Goal: Information Seeking & Learning: Compare options

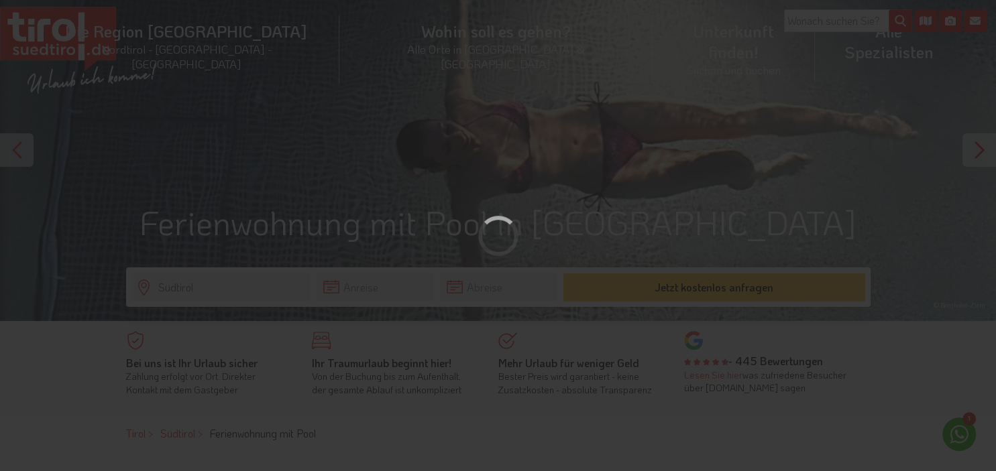
scroll to position [70, 0]
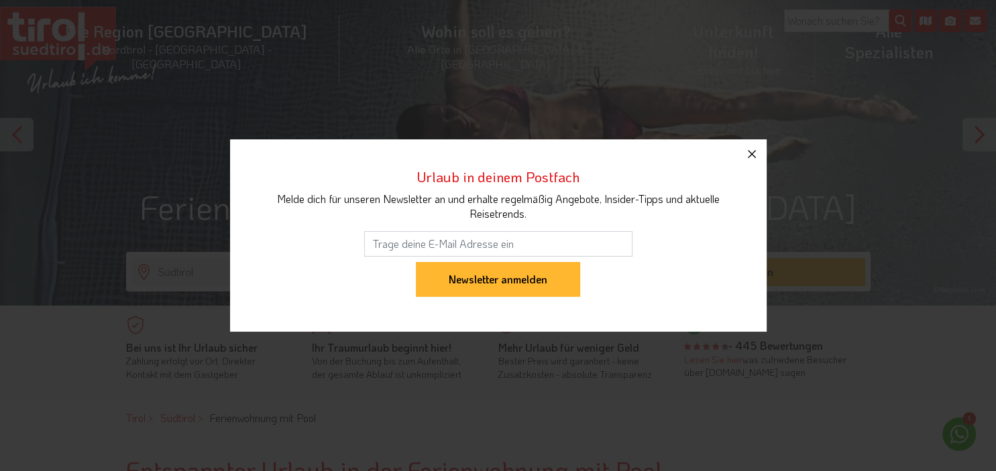
click at [757, 156] on icon "button" at bounding box center [752, 154] width 16 height 16
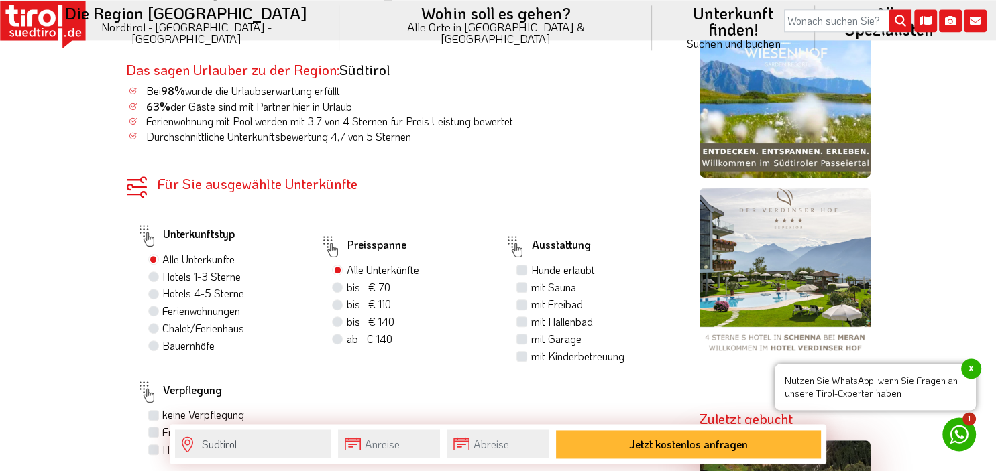
scroll to position [736, 0]
click at [162, 290] on label "Hotels 4-5 Sterne" at bounding box center [203, 293] width 82 height 15
click at [153, 290] on input "Hotels 4-5 Sterne" at bounding box center [155, 292] width 9 height 9
radio input "true"
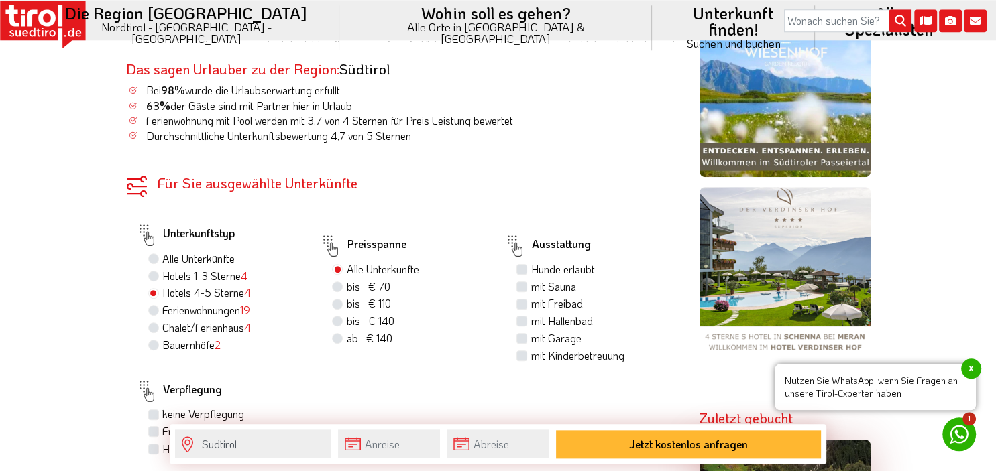
click at [162, 332] on label "Chalet/Ferienhaus 4" at bounding box center [206, 328] width 89 height 15
click at [157, 332] on input "Chalet/Ferienhaus 4" at bounding box center [155, 327] width 9 height 9
radio input "true"
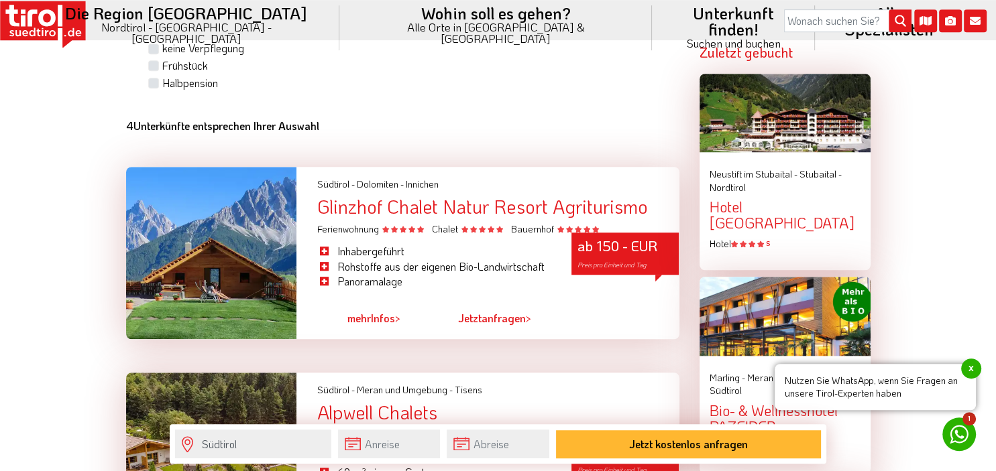
scroll to position [1104, 0]
click at [388, 323] on link "mehr Infos >" at bounding box center [373, 318] width 53 height 31
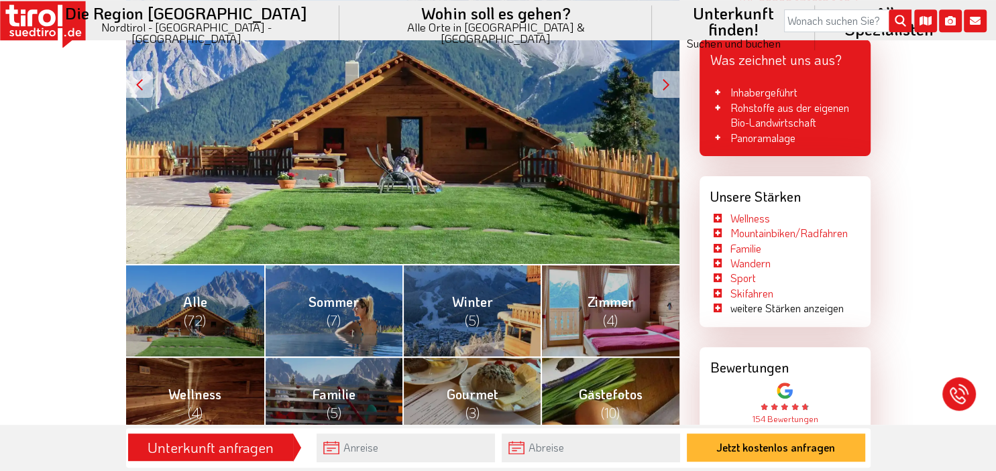
scroll to position [359, 0]
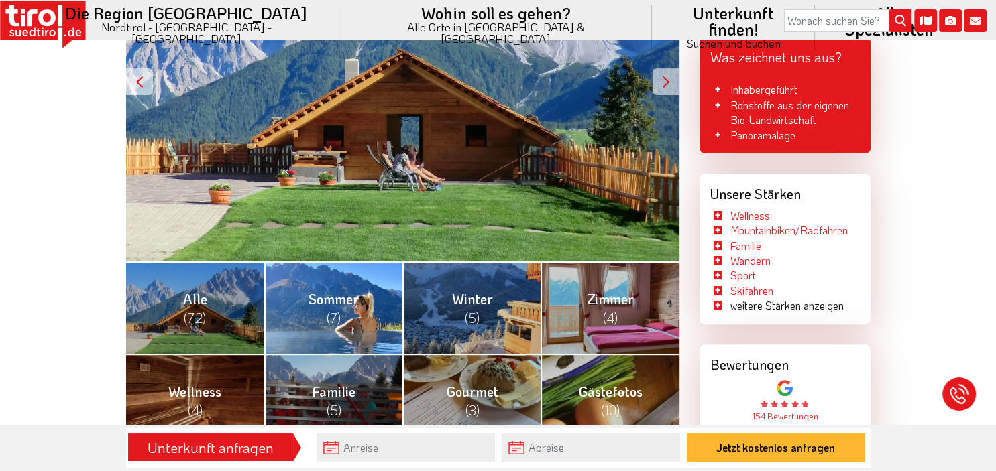
click at [345, 304] on span "Sommer (7)" at bounding box center [333, 308] width 50 height 36
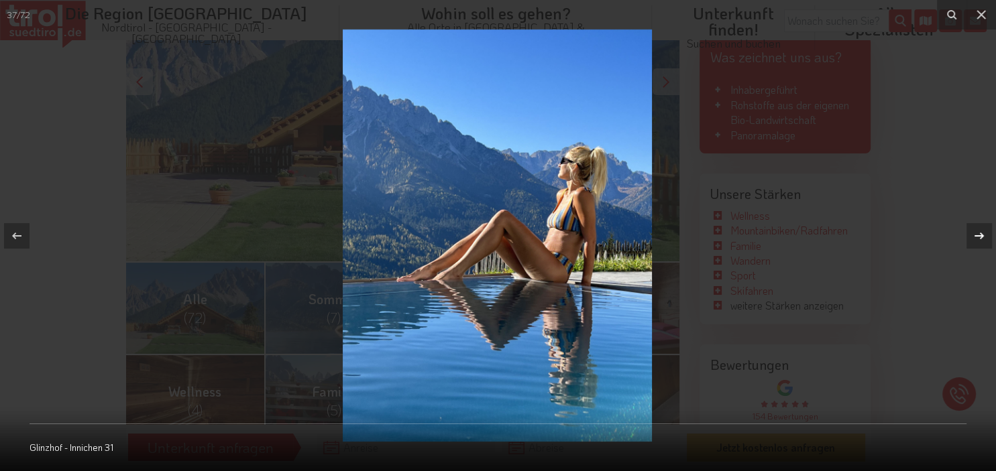
click at [975, 237] on icon at bounding box center [978, 235] width 9 height 7
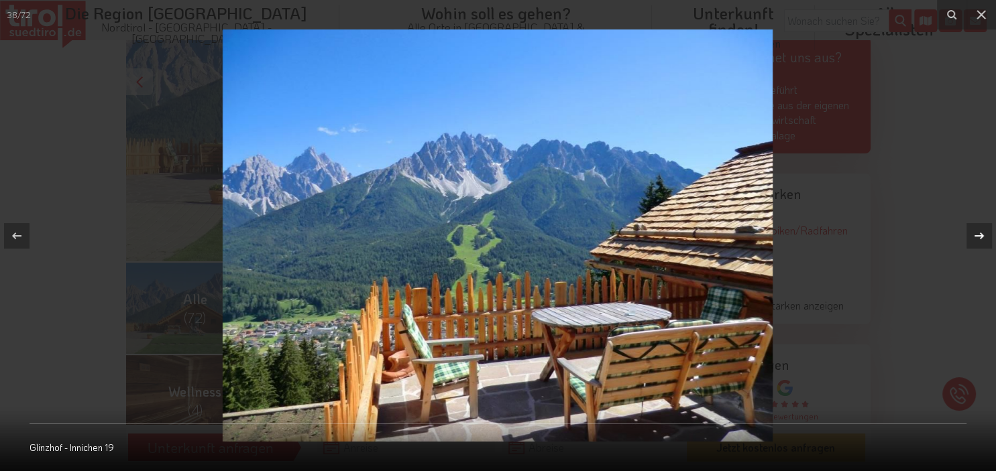
click at [975, 237] on icon at bounding box center [978, 235] width 9 height 7
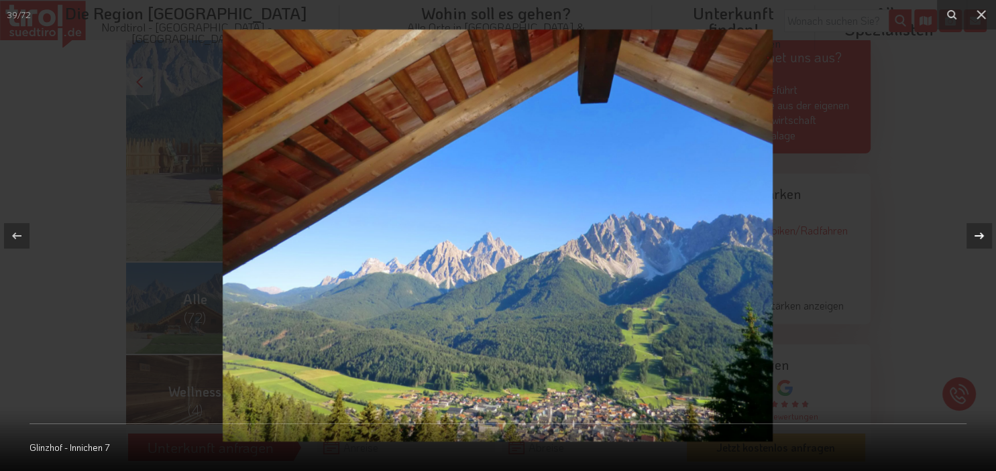
click at [975, 237] on icon at bounding box center [978, 235] width 9 height 7
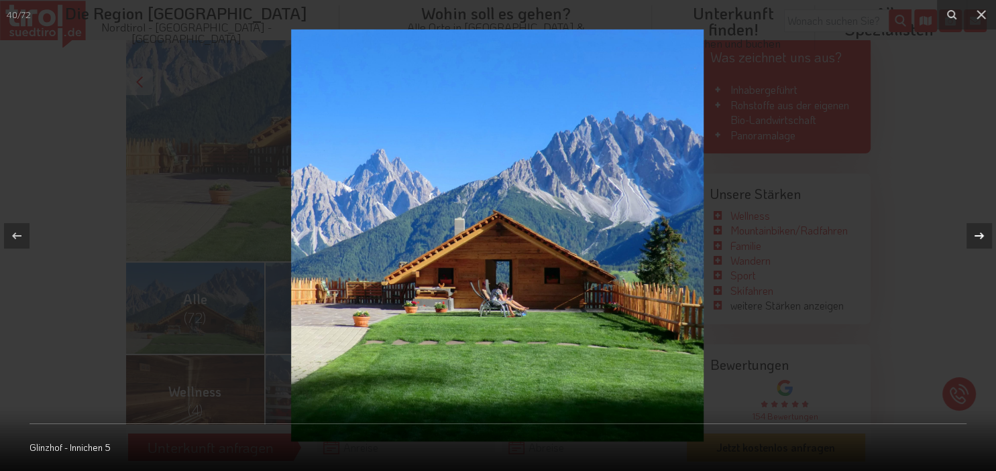
click at [975, 237] on icon at bounding box center [978, 235] width 9 height 7
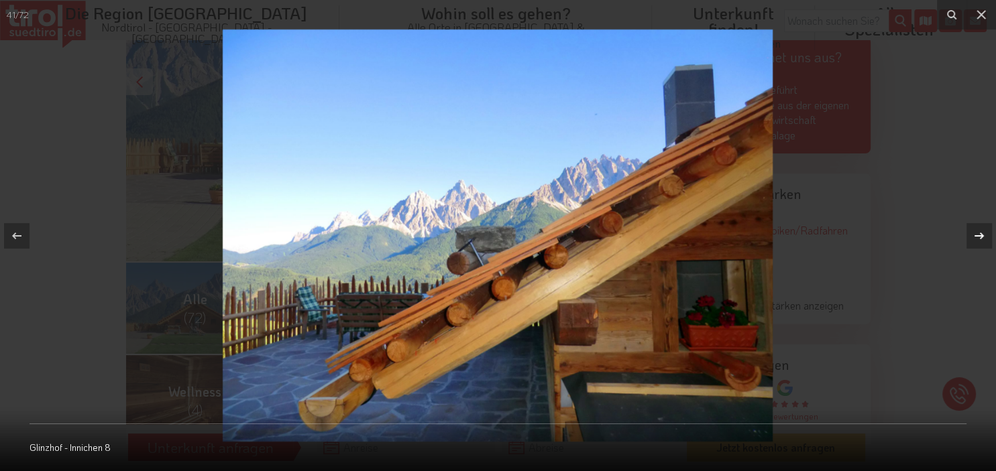
click at [975, 237] on icon at bounding box center [978, 235] width 9 height 7
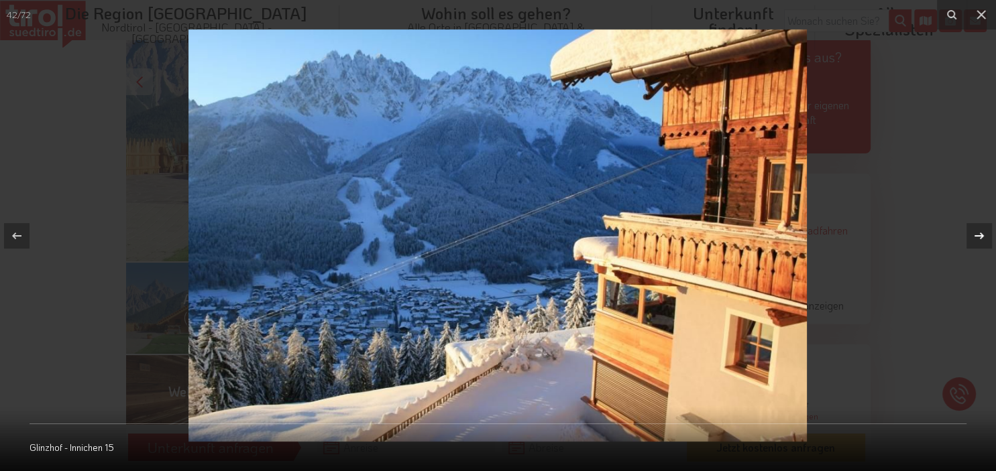
click at [975, 237] on icon at bounding box center [978, 235] width 9 height 7
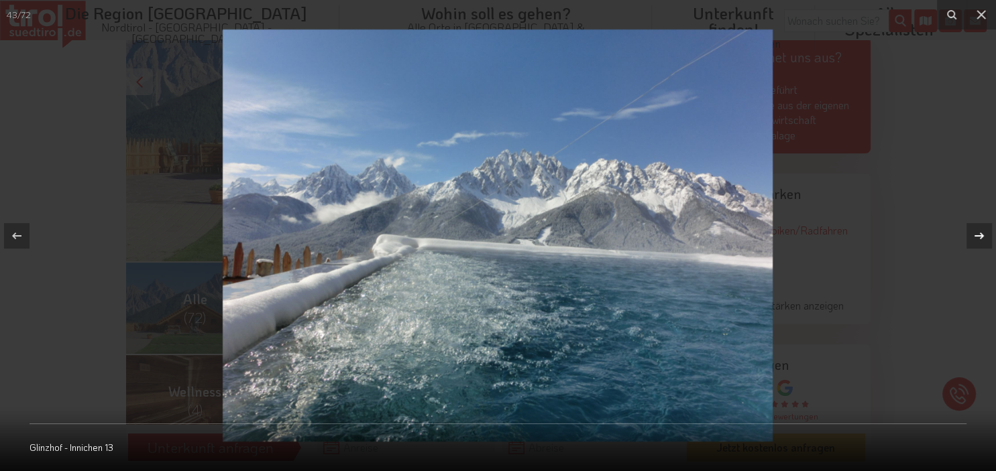
click at [975, 237] on icon at bounding box center [978, 235] width 9 height 7
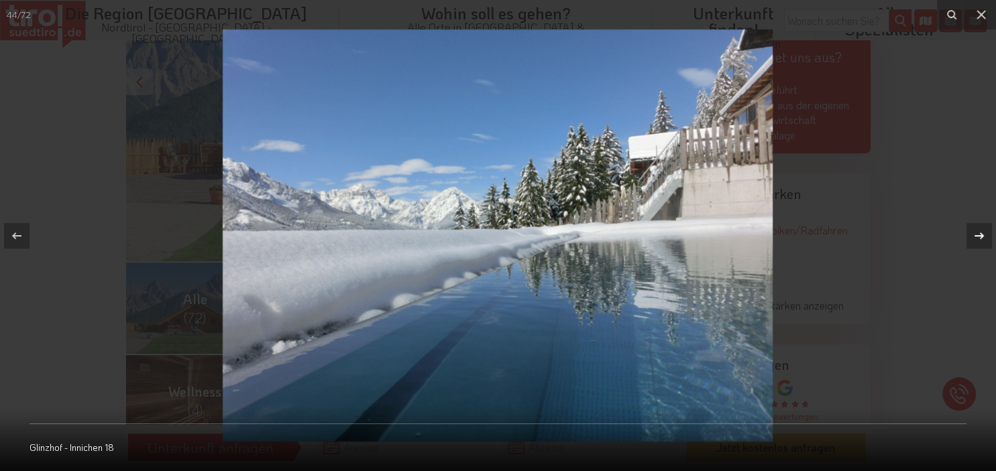
click at [975, 237] on icon at bounding box center [978, 235] width 9 height 7
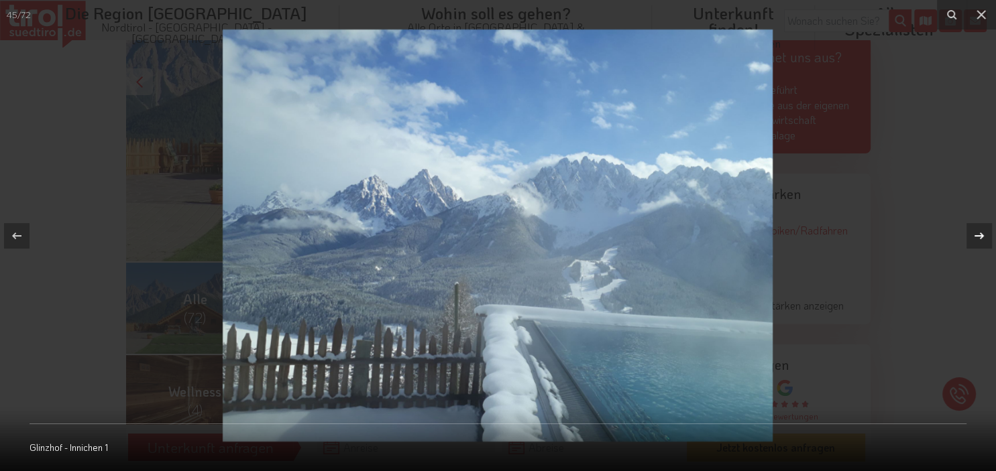
click at [975, 237] on icon at bounding box center [978, 235] width 9 height 7
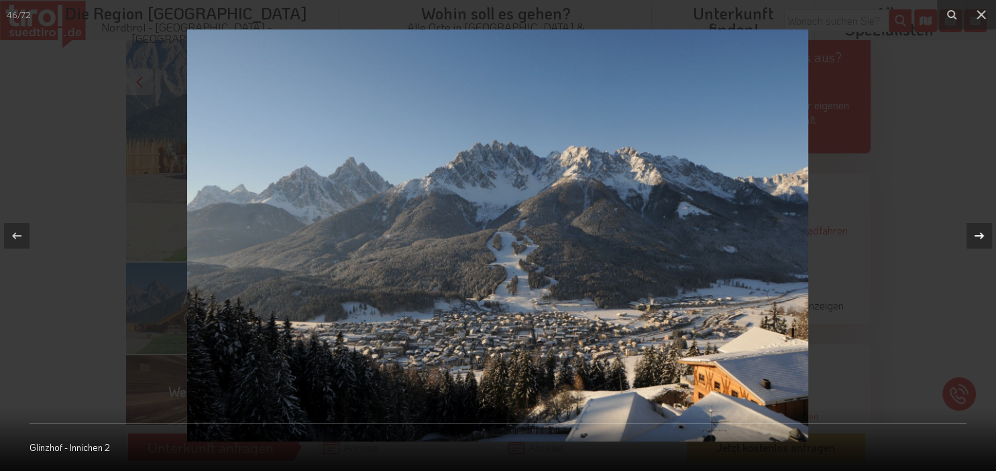
click at [975, 237] on icon at bounding box center [978, 235] width 9 height 7
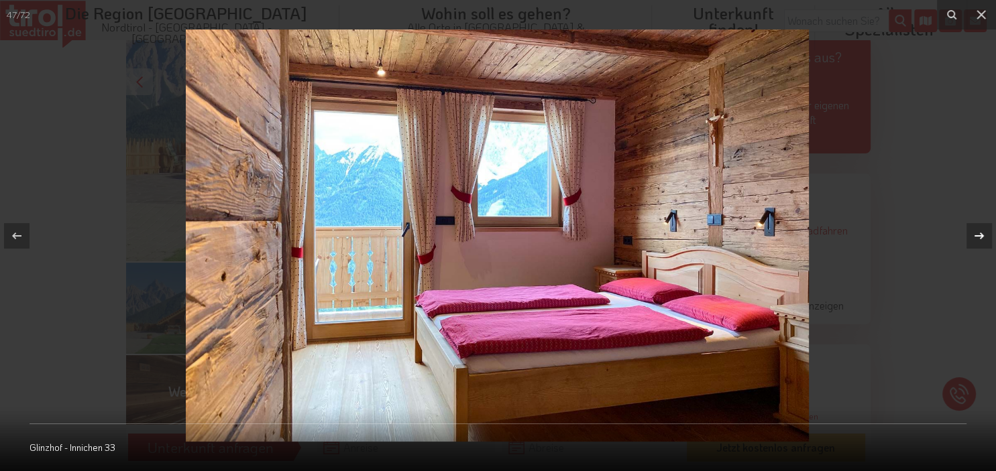
click at [975, 237] on icon at bounding box center [978, 235] width 9 height 7
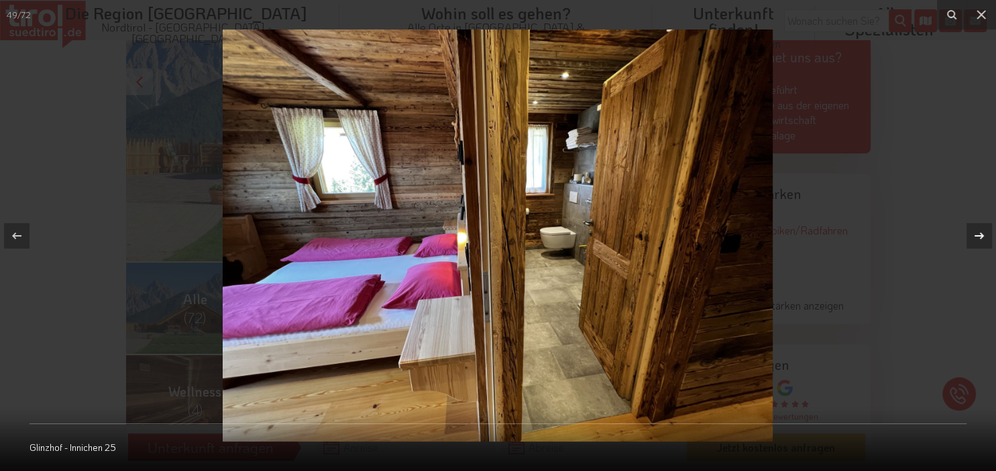
click at [975, 237] on icon at bounding box center [978, 235] width 9 height 7
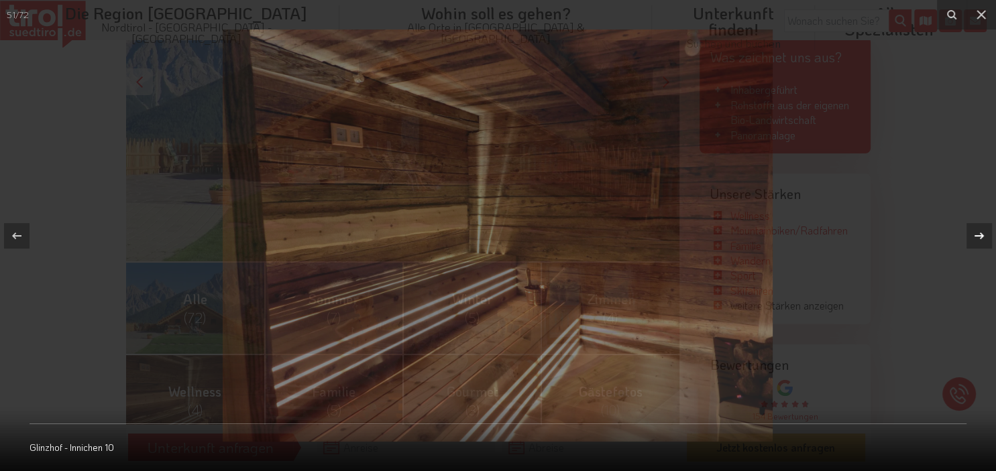
click at [975, 237] on icon at bounding box center [978, 235] width 9 height 7
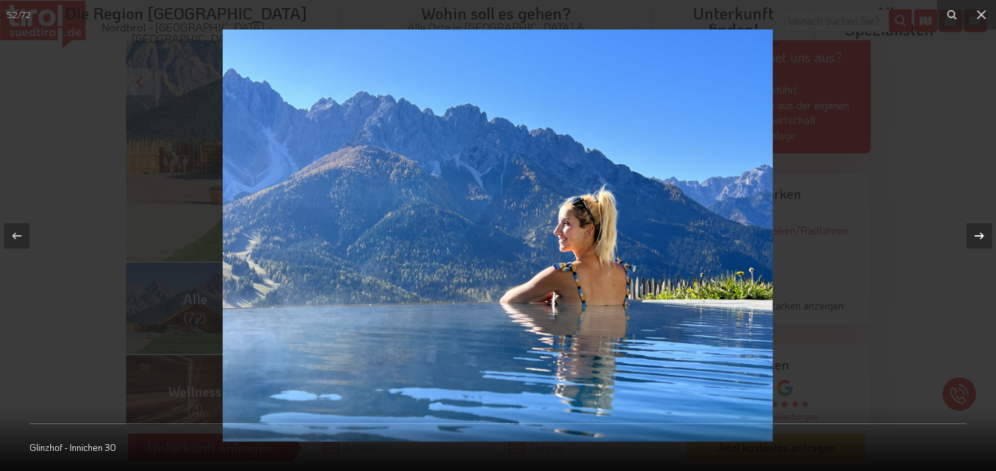
click at [975, 237] on icon at bounding box center [978, 235] width 9 height 7
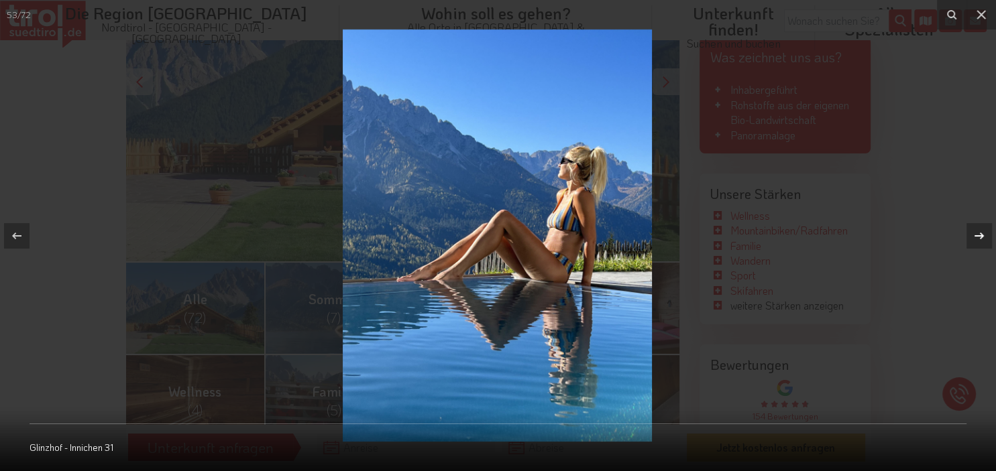
click at [975, 237] on icon at bounding box center [978, 235] width 9 height 7
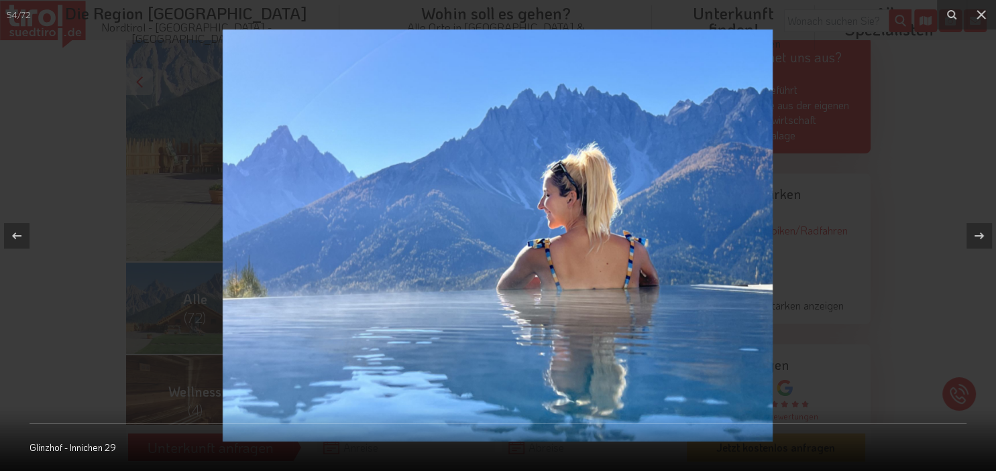
click at [371, 99] on img at bounding box center [498, 236] width 550 height 412
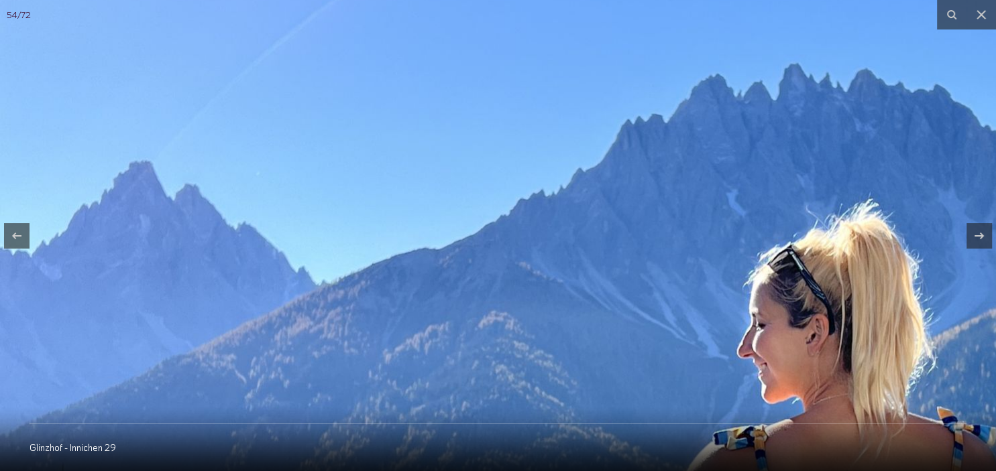
click at [620, 190] on img at bounding box center [643, 420] width 1287 height 966
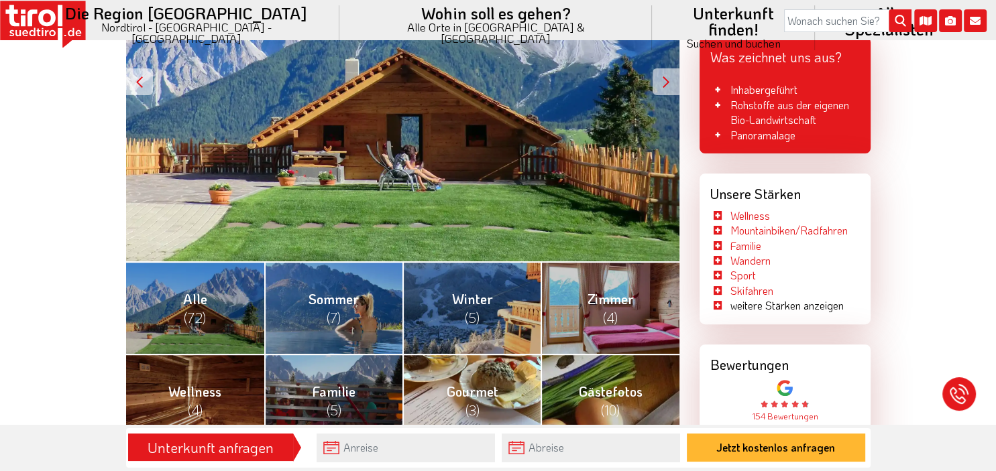
click at [492, 373] on link "Gourmet (3)" at bounding box center [471, 400] width 138 height 93
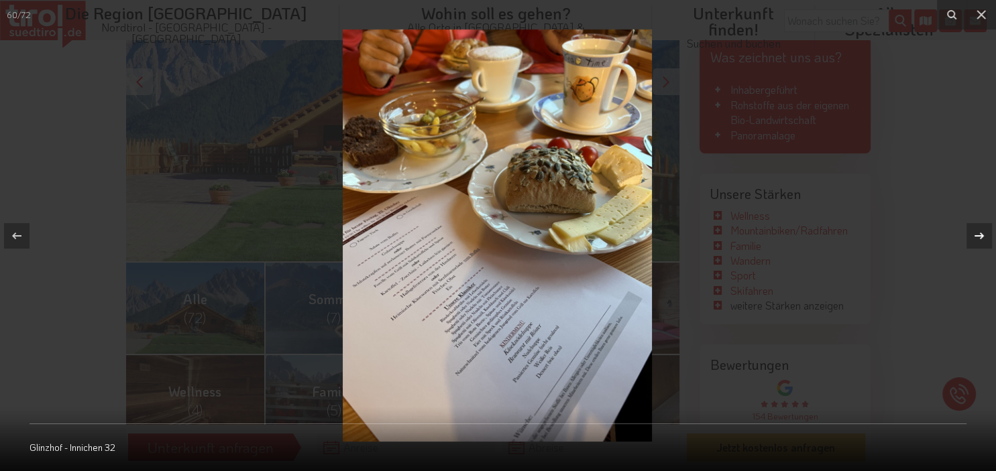
click at [980, 237] on icon at bounding box center [978, 235] width 9 height 7
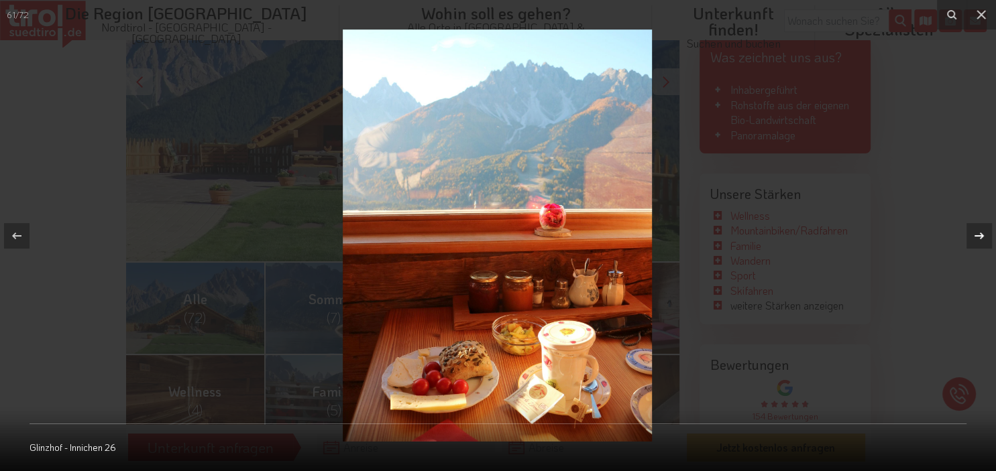
click at [980, 237] on icon at bounding box center [978, 235] width 9 height 7
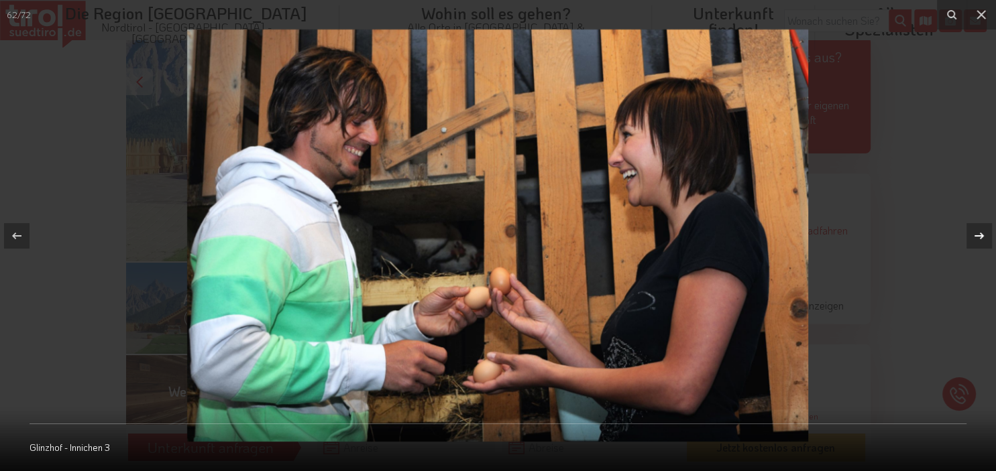
click at [980, 237] on icon at bounding box center [978, 235] width 9 height 7
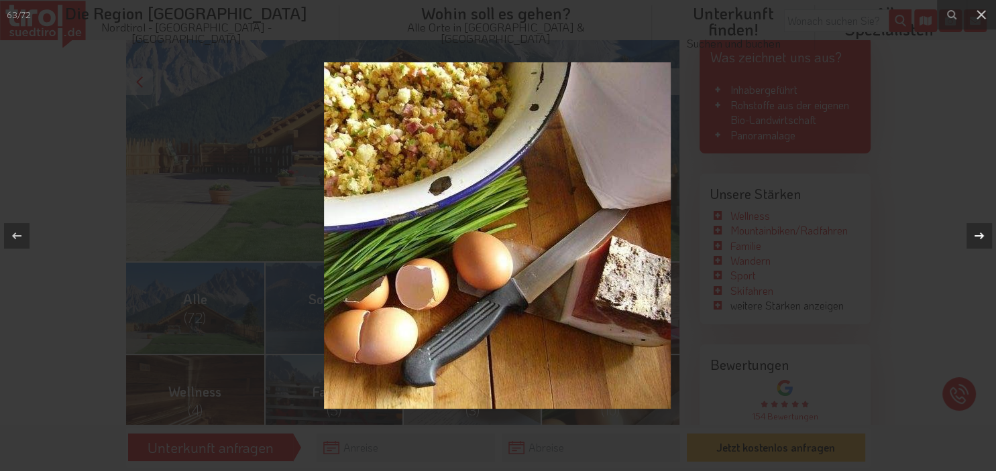
click at [980, 237] on icon at bounding box center [978, 235] width 9 height 7
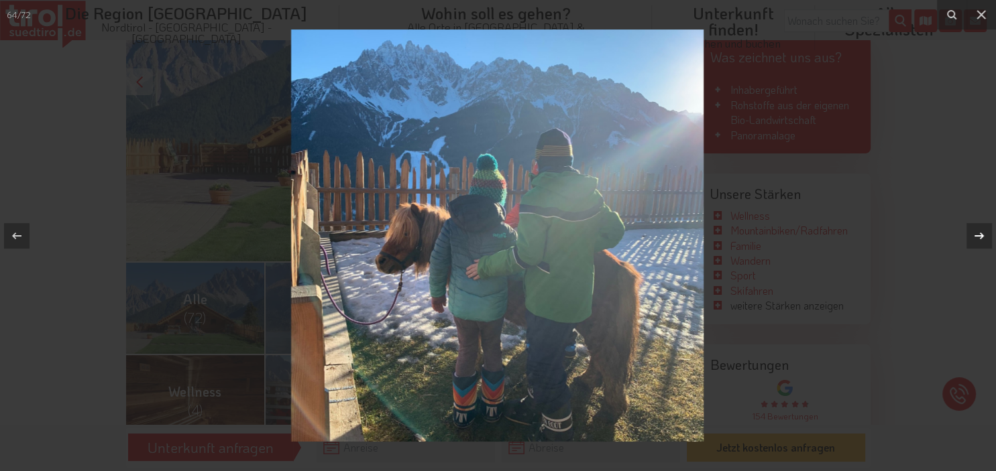
click at [980, 237] on icon at bounding box center [978, 235] width 9 height 7
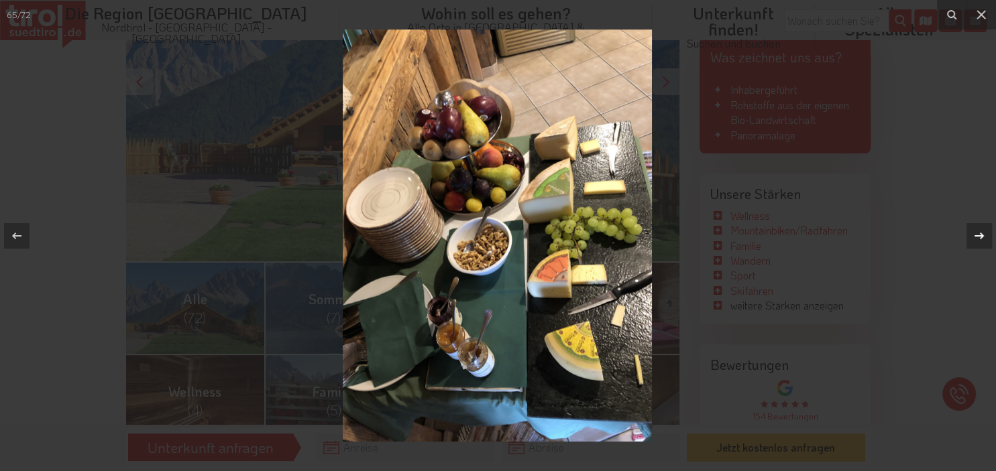
click at [980, 237] on icon at bounding box center [978, 235] width 9 height 7
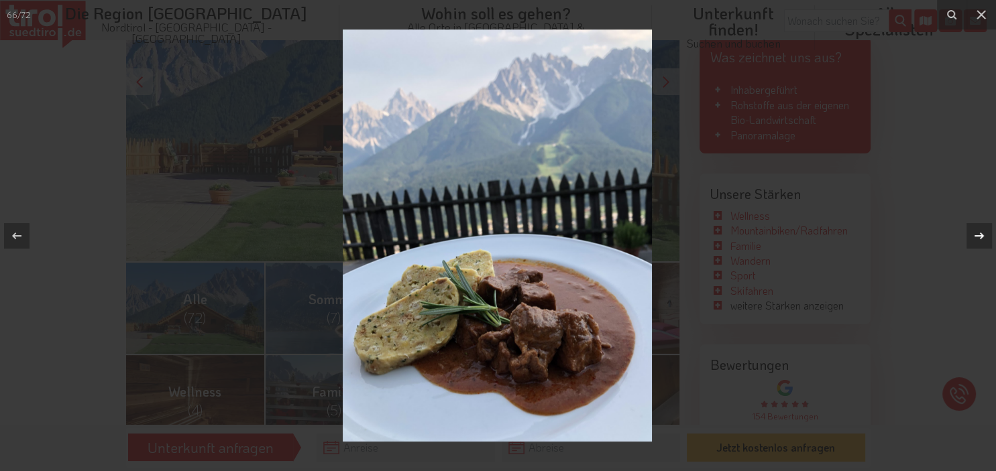
click at [980, 237] on icon at bounding box center [978, 235] width 9 height 7
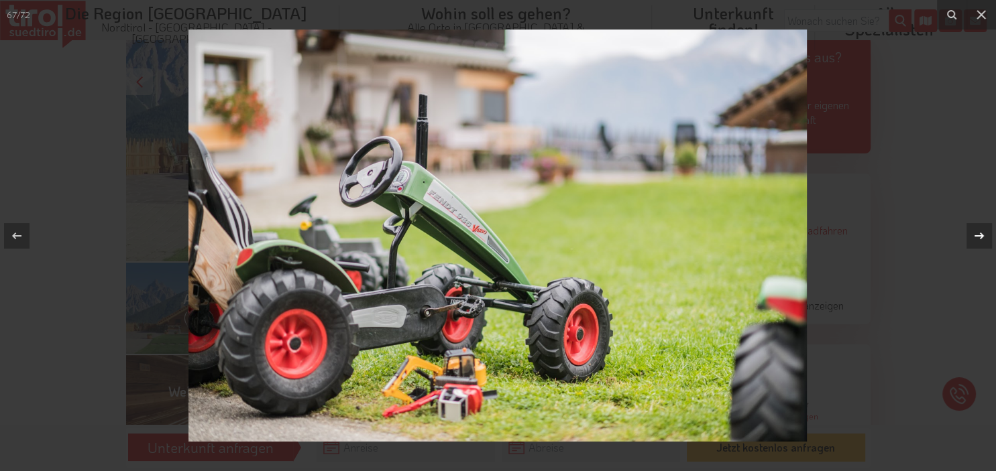
click at [980, 237] on icon at bounding box center [978, 235] width 9 height 7
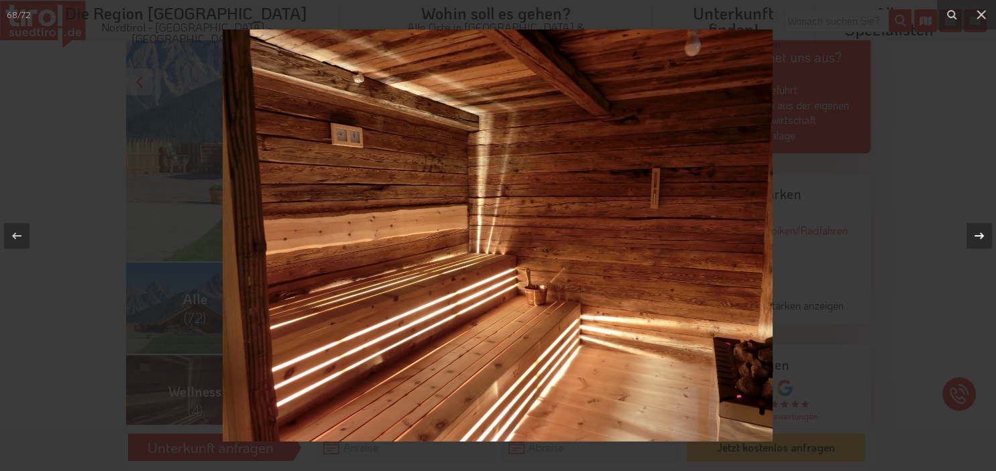
click at [980, 237] on icon at bounding box center [978, 235] width 9 height 7
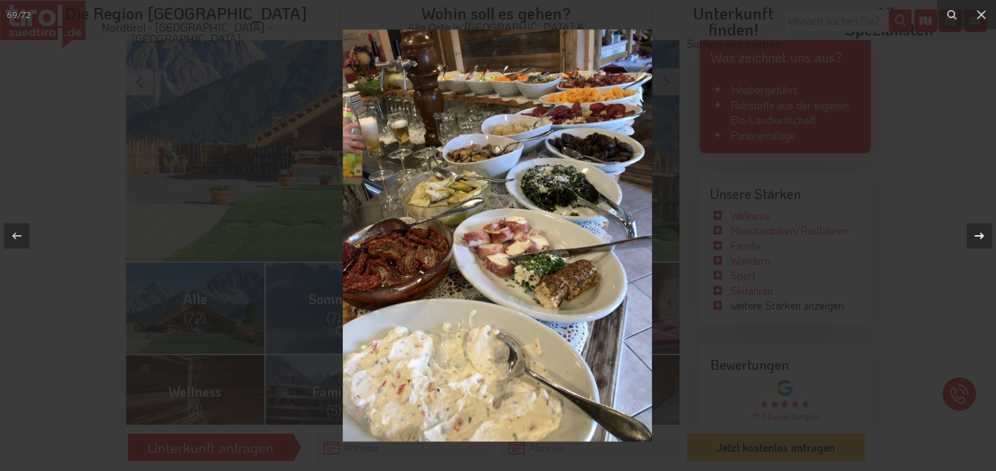
click at [980, 237] on icon at bounding box center [978, 235] width 9 height 7
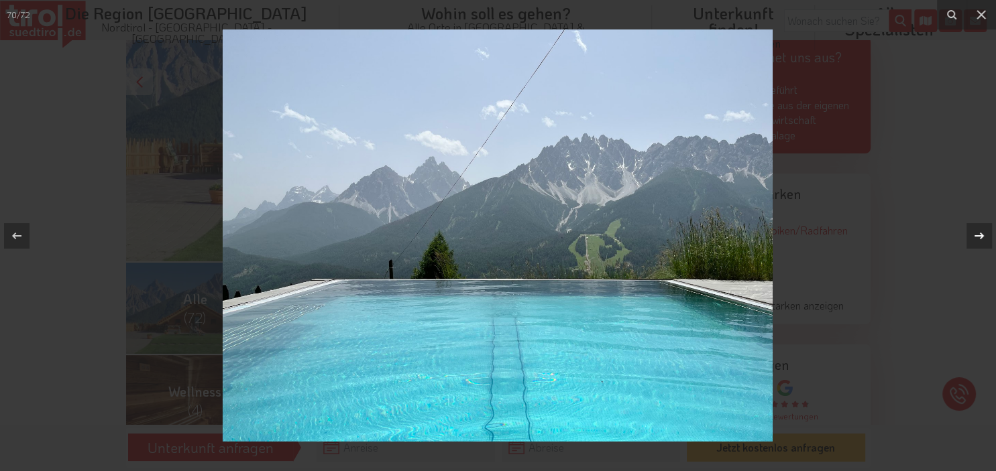
click at [980, 237] on icon at bounding box center [978, 235] width 9 height 7
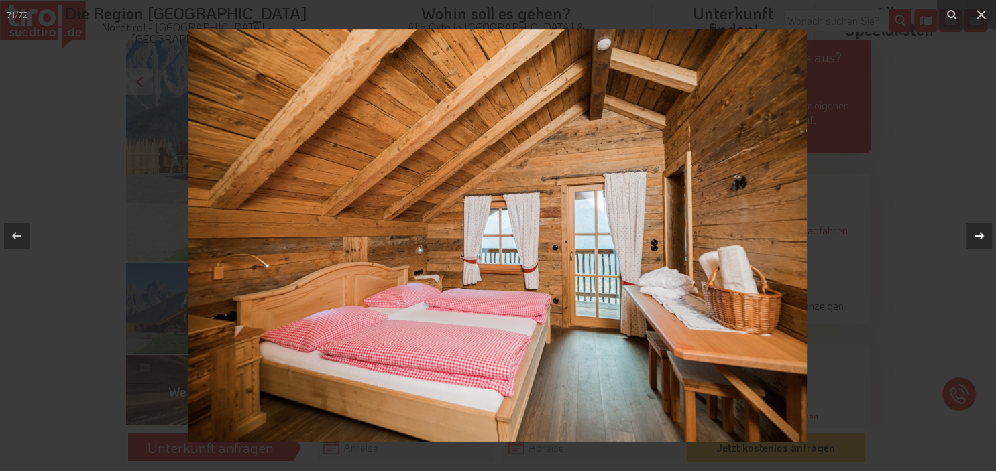
click at [980, 237] on icon at bounding box center [978, 235] width 9 height 7
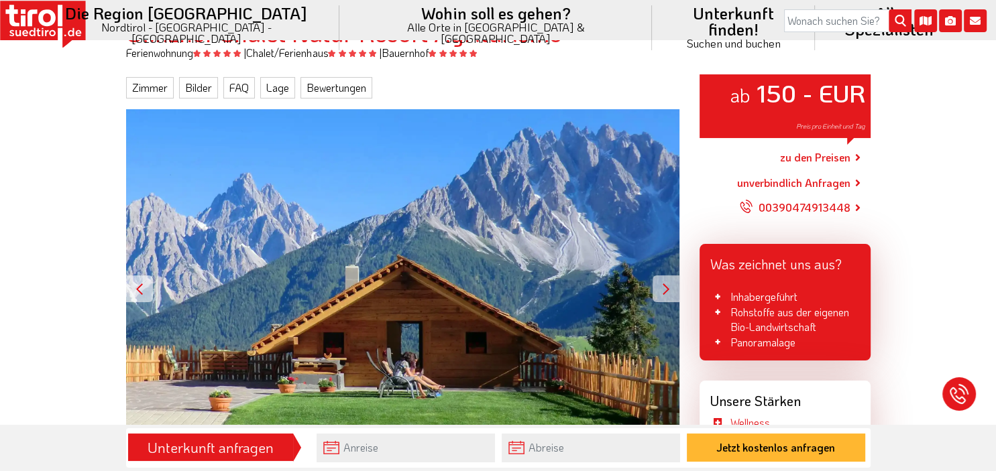
scroll to position [150, 0]
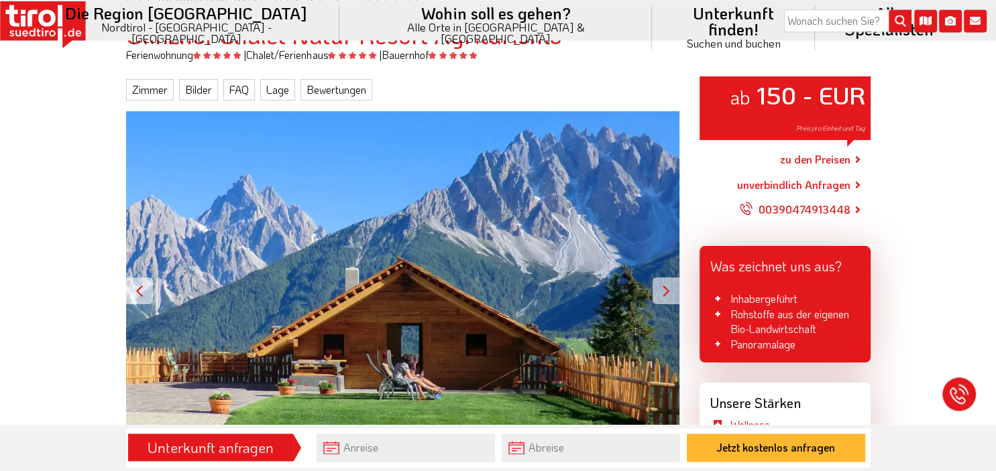
click at [799, 159] on link "zu den Preisen" at bounding box center [815, 160] width 70 height 34
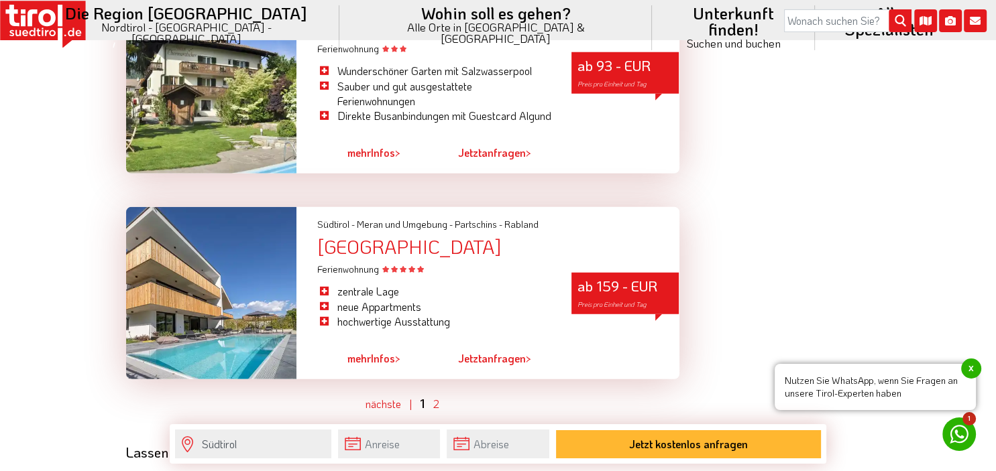
scroll to position [3443, 0]
click at [347, 329] on li "hochwertige Ausstattung" at bounding box center [433, 321] width 235 height 15
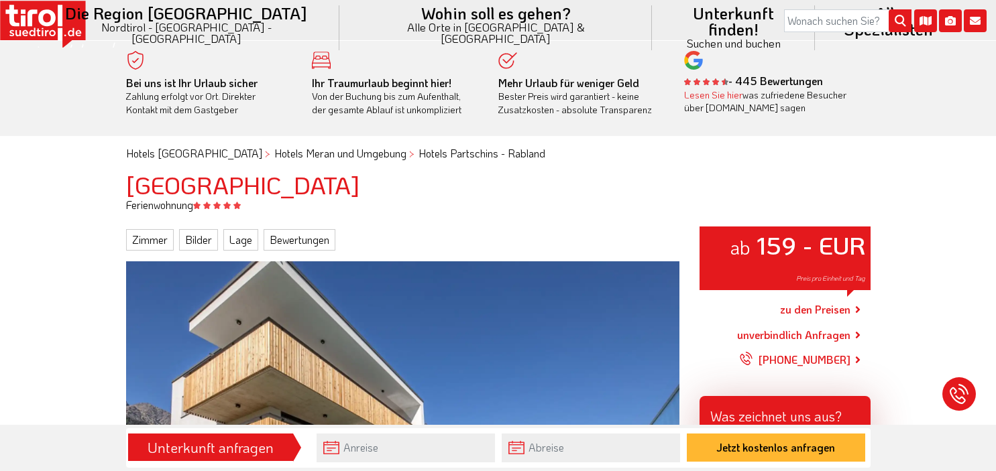
scroll to position [172, 0]
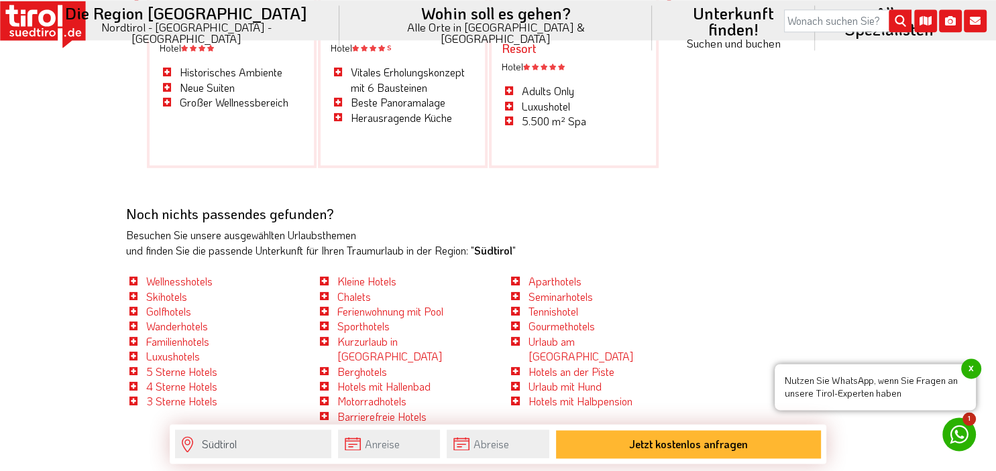
scroll to position [4099, 0]
